Goal: Task Accomplishment & Management: Use online tool/utility

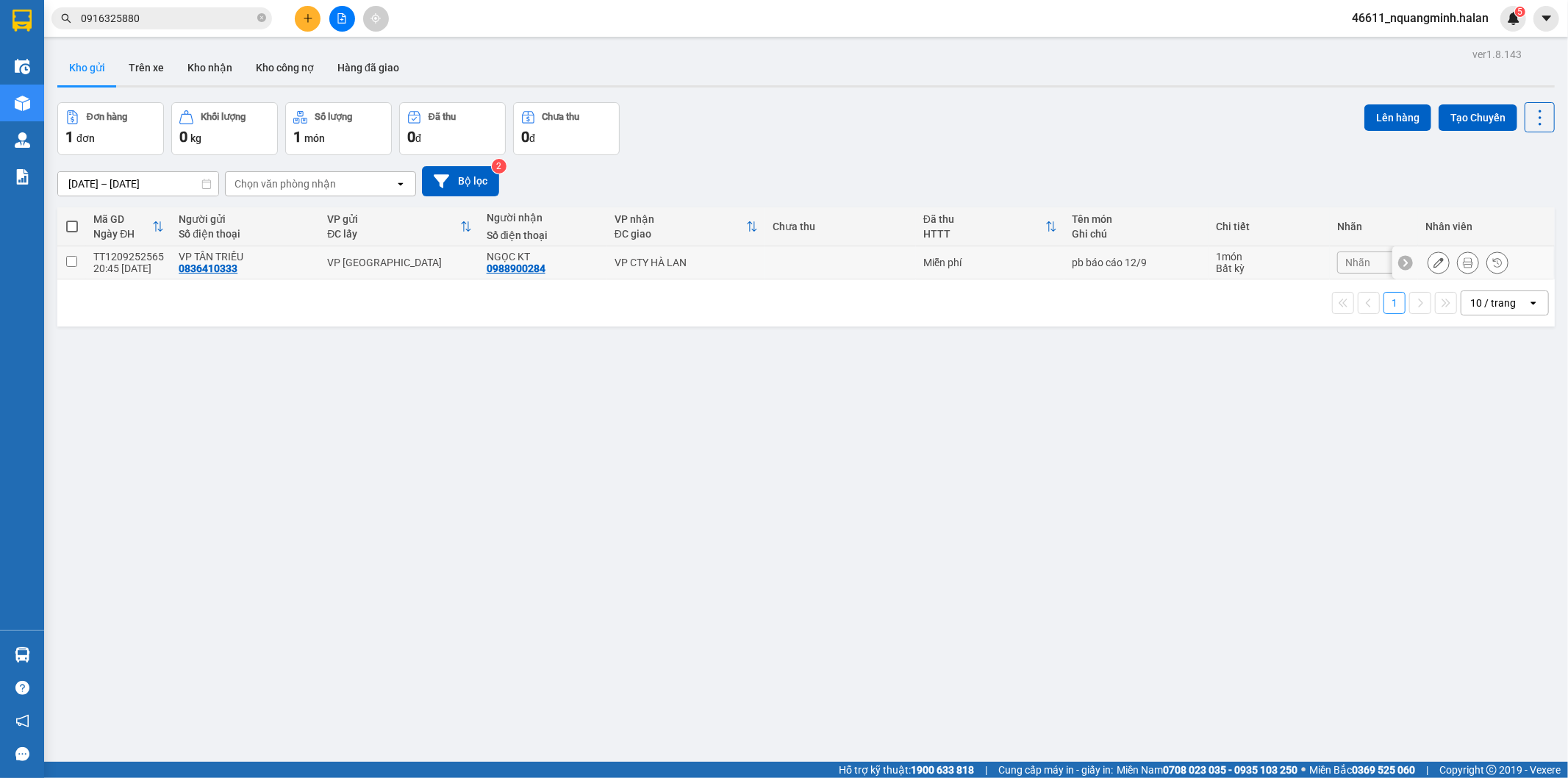
click at [805, 262] on td at bounding box center [840, 263] width 151 height 34
checkbox input "true"
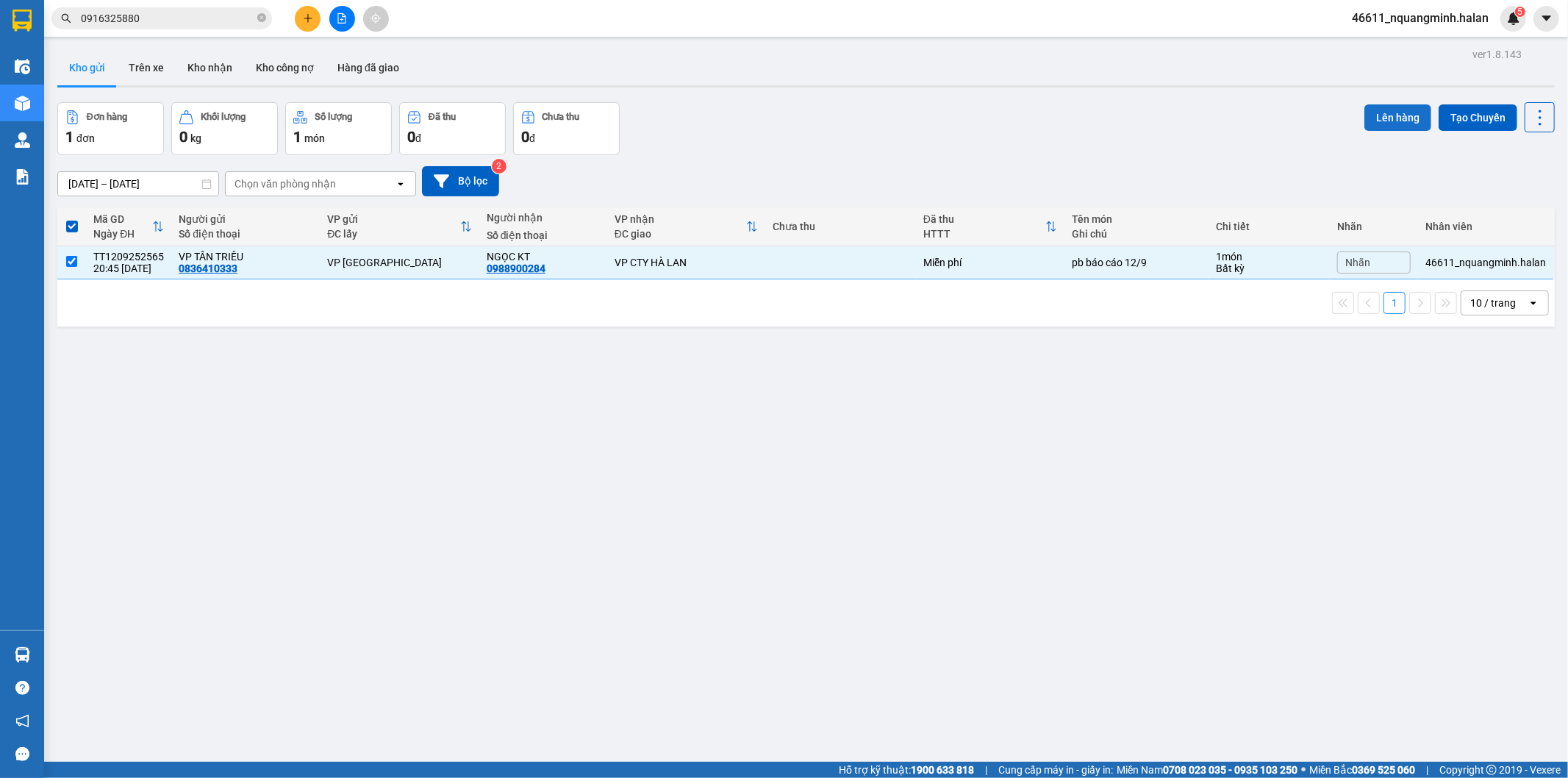
click at [1375, 114] on button "Lên hàng" at bounding box center [1398, 117] width 67 height 26
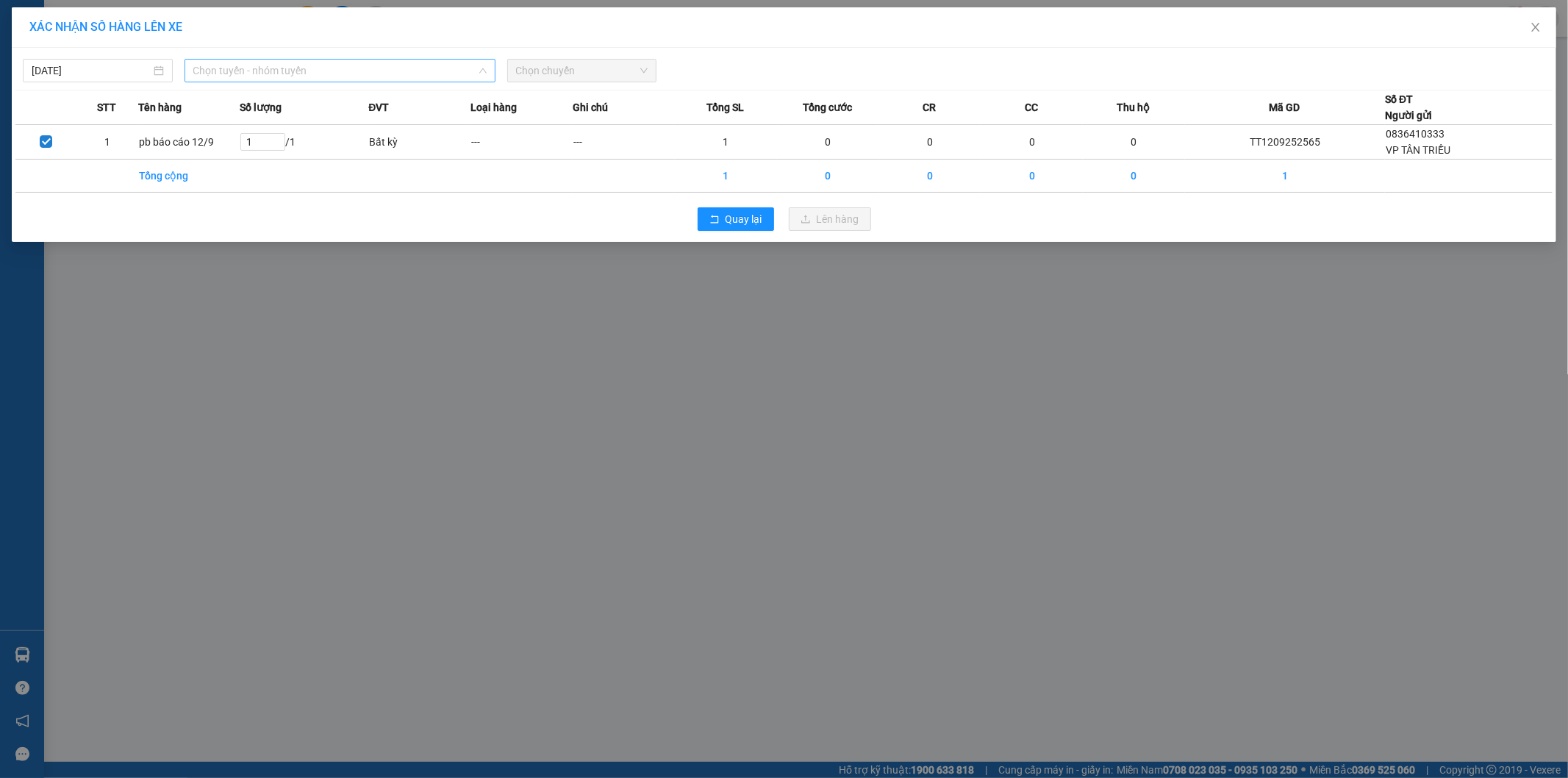
click at [248, 81] on span "Chọn tuyến - nhóm tuyến" at bounding box center [340, 71] width 293 height 22
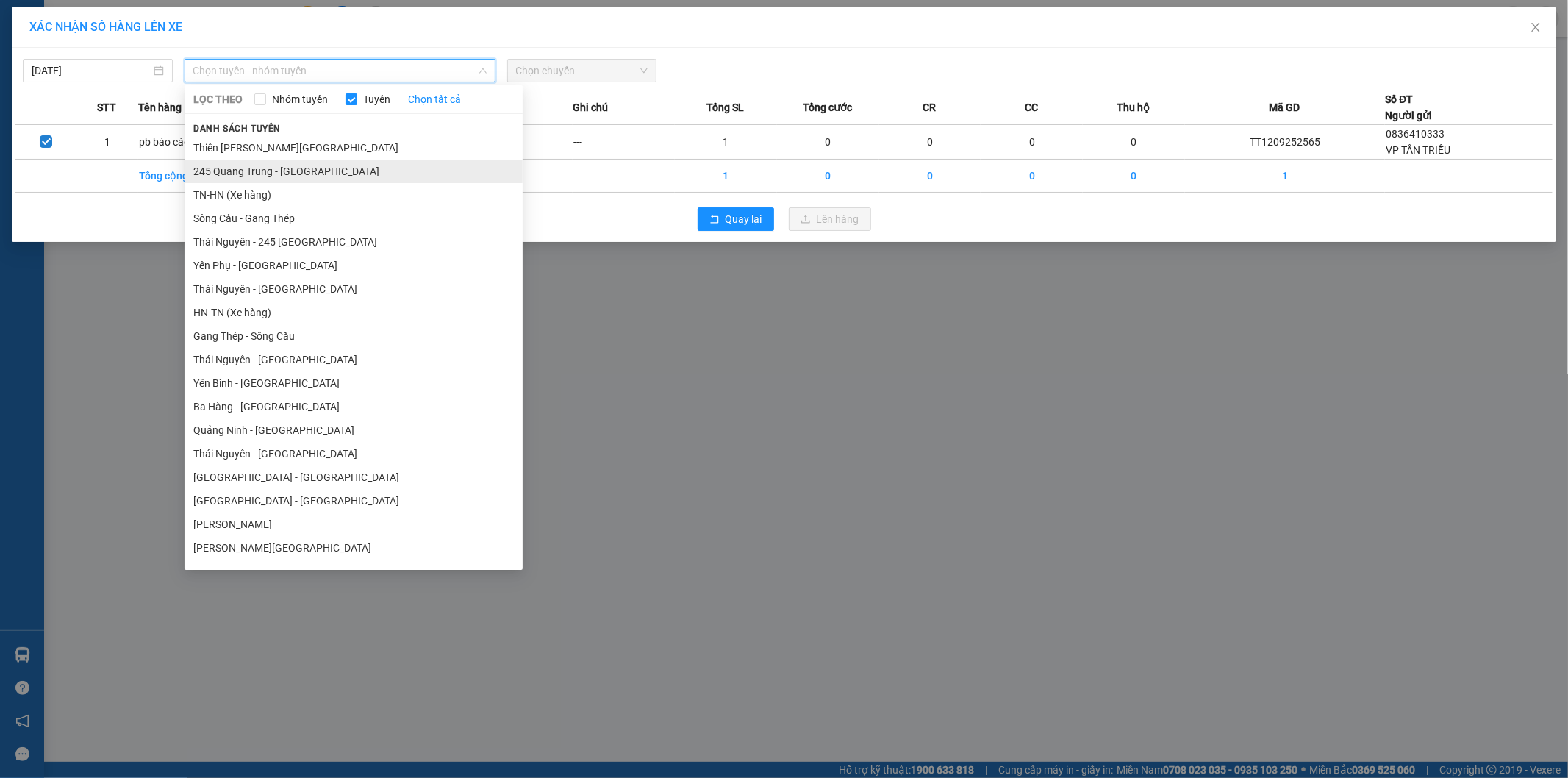
click at [239, 170] on li "245 Quang Trung - [GEOGRAPHIC_DATA]" at bounding box center [353, 170] width 338 height 23
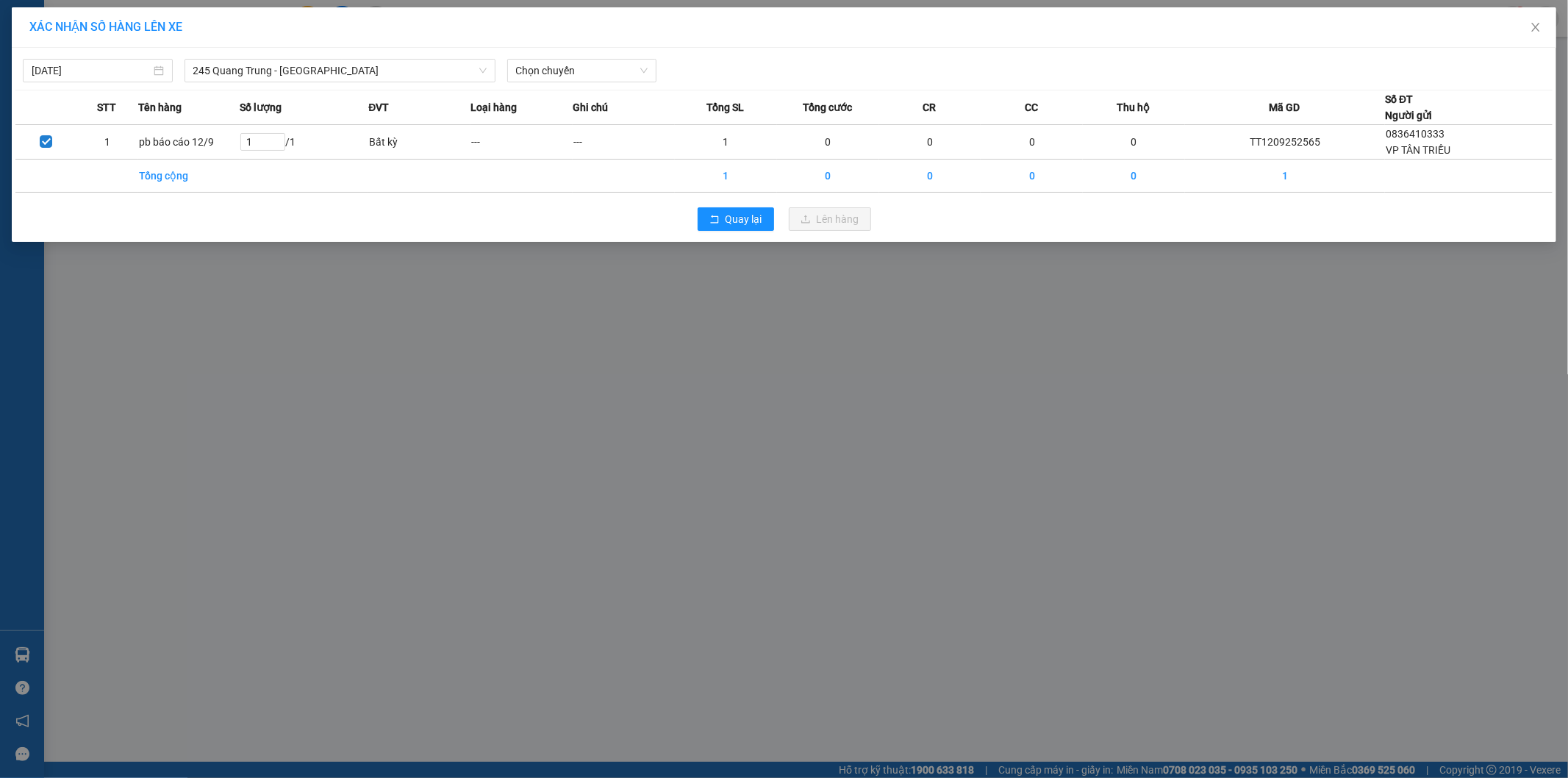
click at [551, 55] on div "[DATE] 245 [GEOGRAPHIC_DATA] - [GEOGRAPHIC_DATA] LỌC THEO Nhóm tuyến Tuyến Chọn…" at bounding box center [784, 66] width 1537 height 31
click at [555, 64] on span "Chọn chuyến" at bounding box center [583, 71] width 132 height 22
type input "874"
click at [562, 107] on div "07:30 - 29H-998.74" at bounding box center [573, 100] width 114 height 16
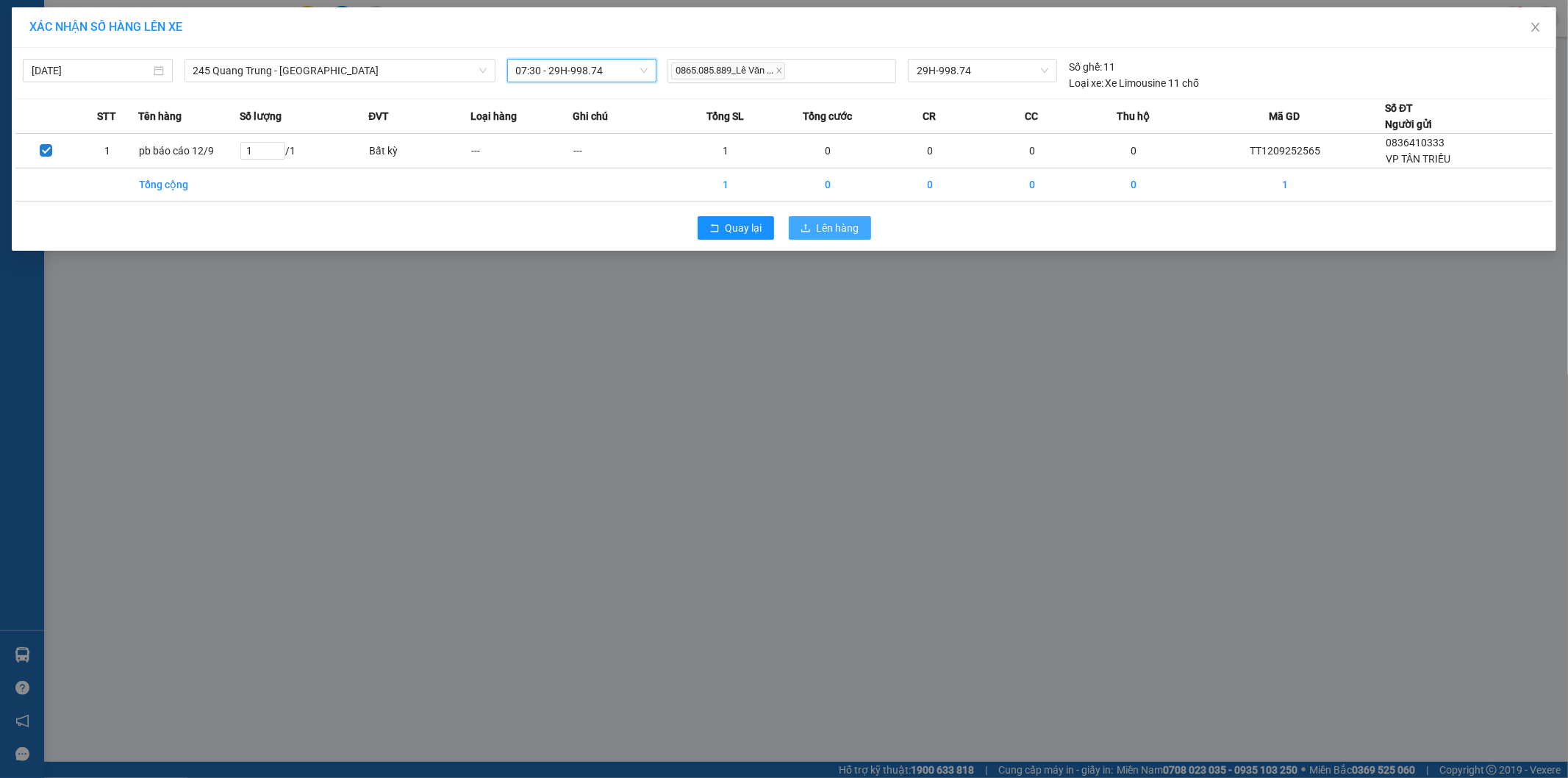
drag, startPoint x: 840, startPoint y: 226, endPoint x: 282, endPoint y: 326, distance: 566.9
click at [839, 226] on span "Lên hàng" at bounding box center [838, 227] width 43 height 16
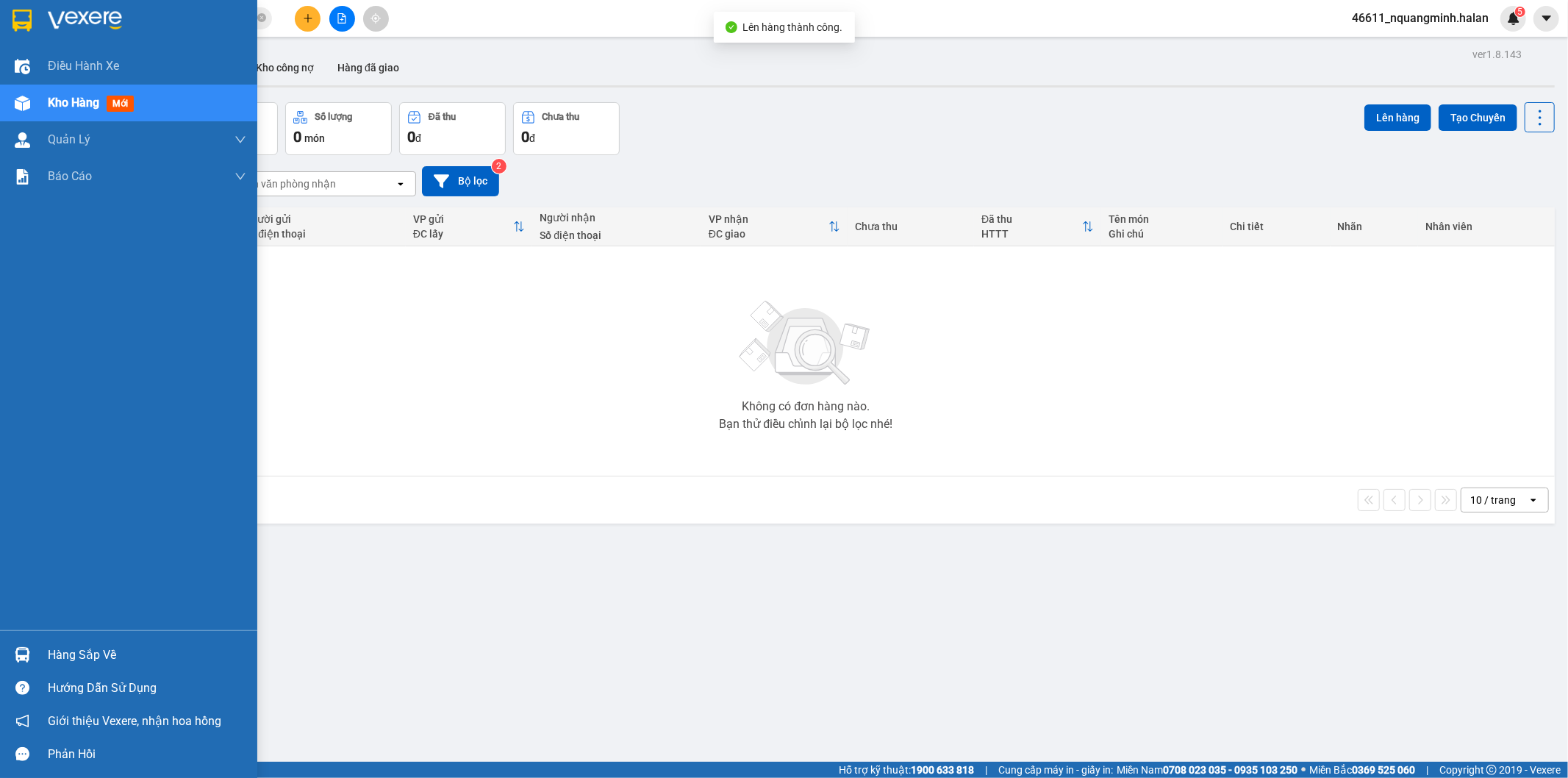
click at [15, 653] on img at bounding box center [22, 654] width 16 height 16
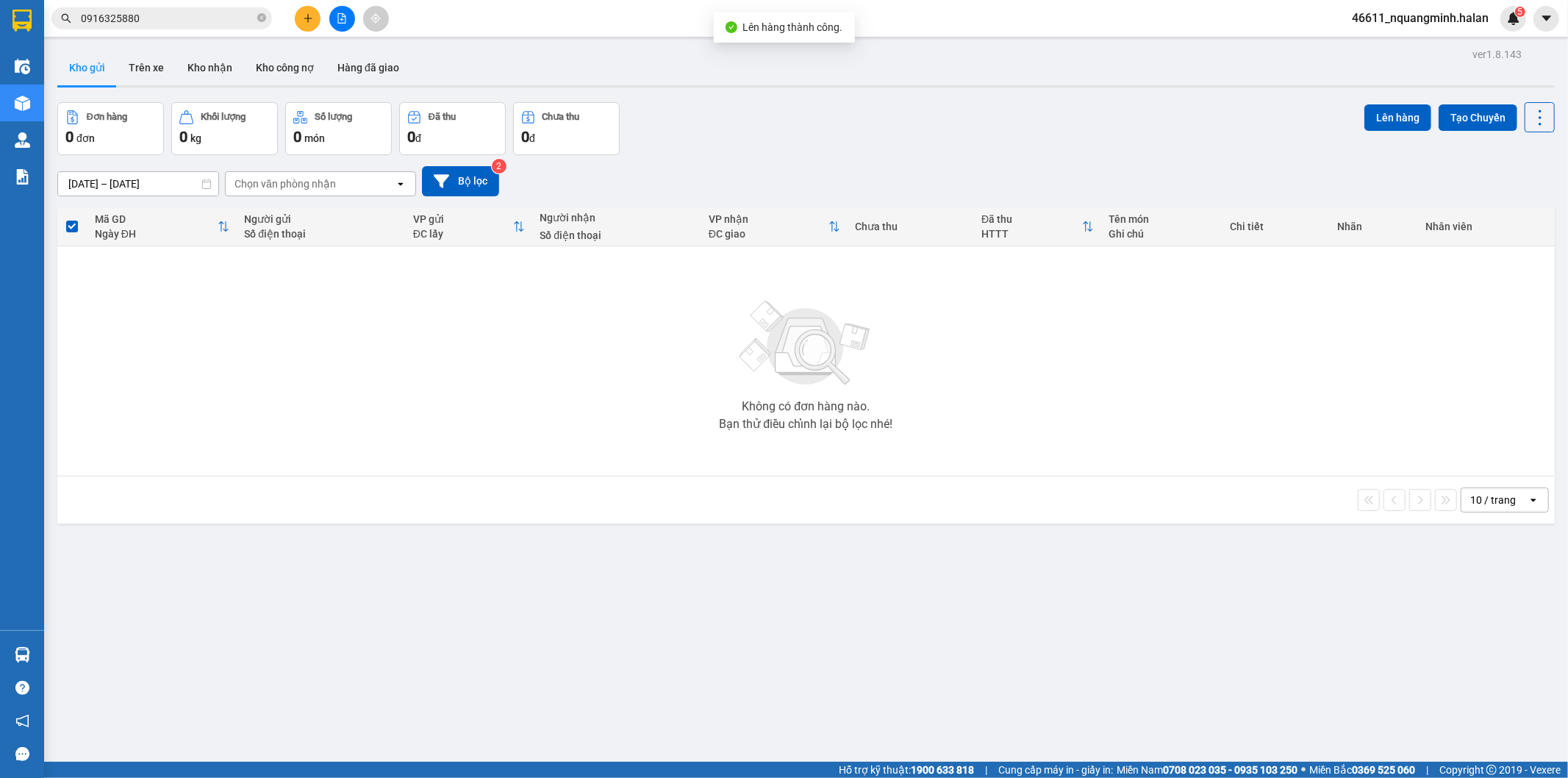
drag, startPoint x: 490, startPoint y: 387, endPoint x: 489, endPoint y: 716, distance: 329.0
click at [490, 388] on section "Kết quả tìm kiếm ( 9 ) Bộ lọc Mã ĐH Trạng thái Món hàng Thu hộ Tổng cước Chưa c…" at bounding box center [784, 389] width 1568 height 778
